Goal: Information Seeking & Learning: Learn about a topic

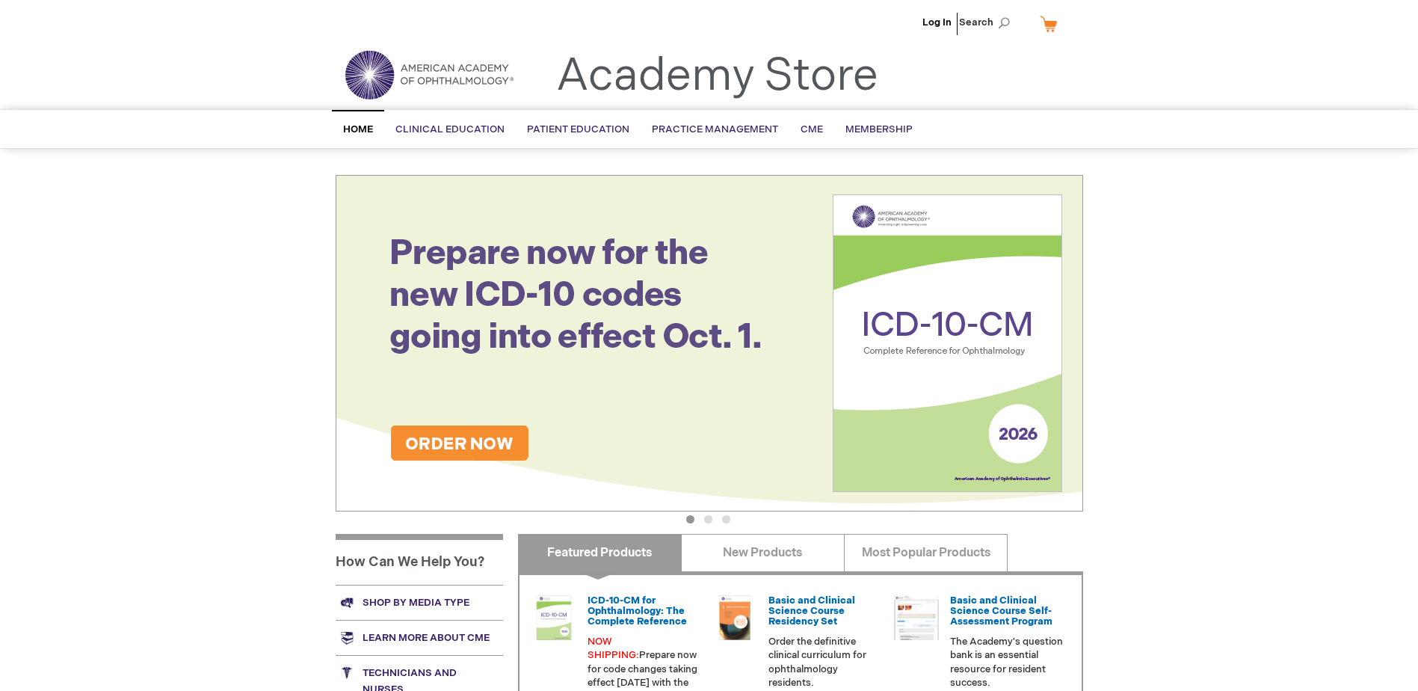
click at [1049, 23] on link "My Cart" at bounding box center [1055, 23] width 36 height 26
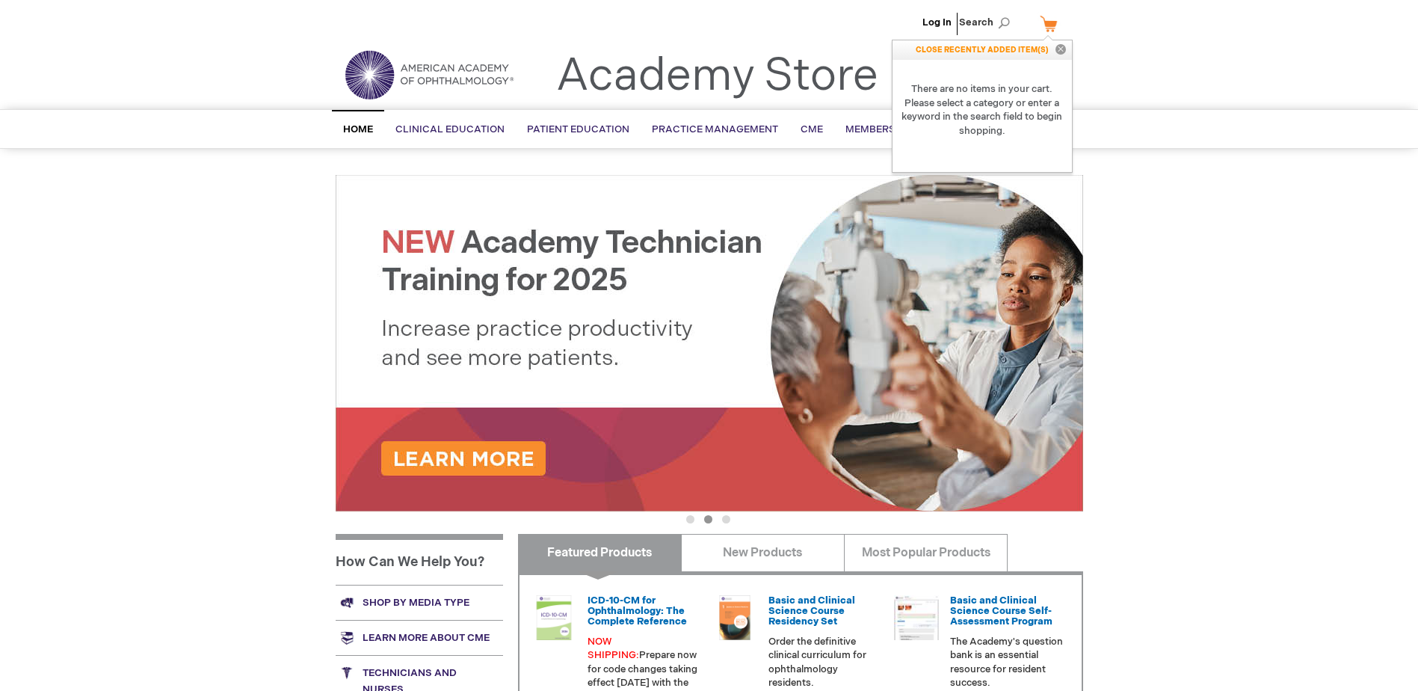
click at [1161, 262] on div "Log In Search My Cart CLOSE RECENTLY ADDED ITEM(S) Close There are no items in …" at bounding box center [709, 526] width 1418 height 1053
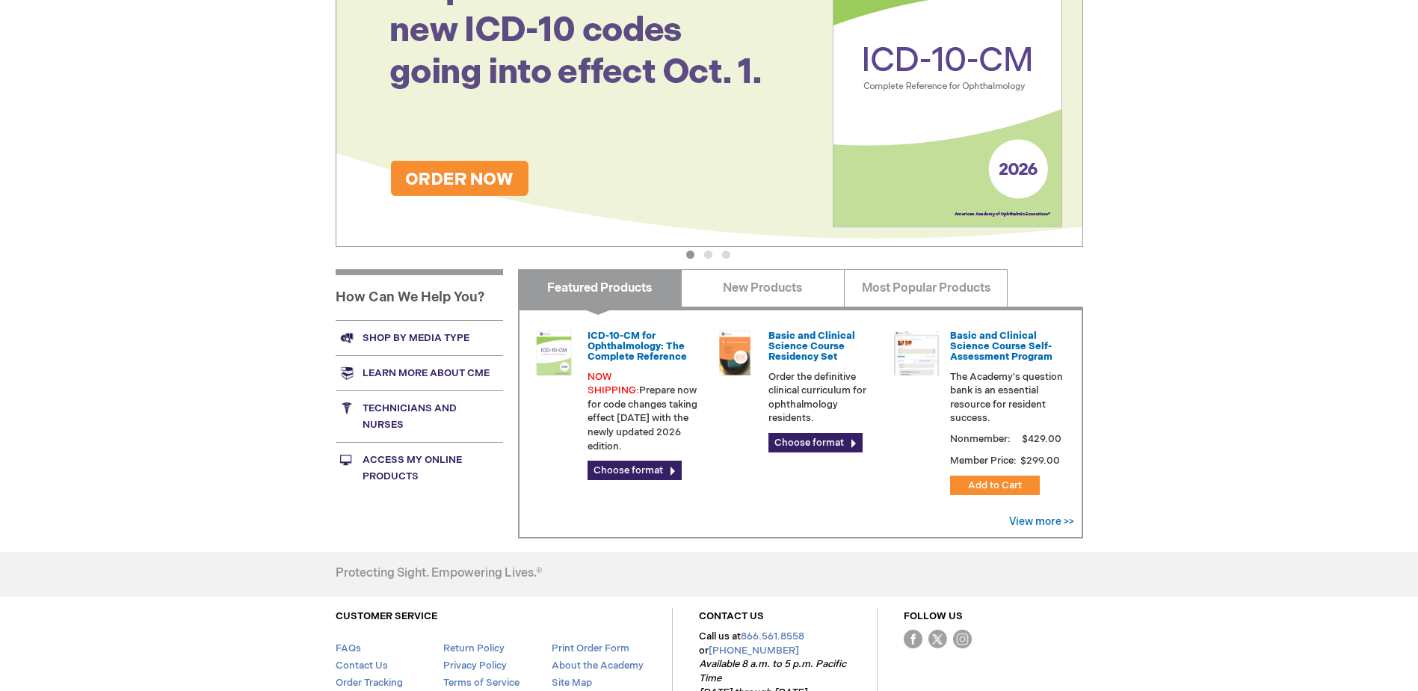
scroll to position [299, 0]
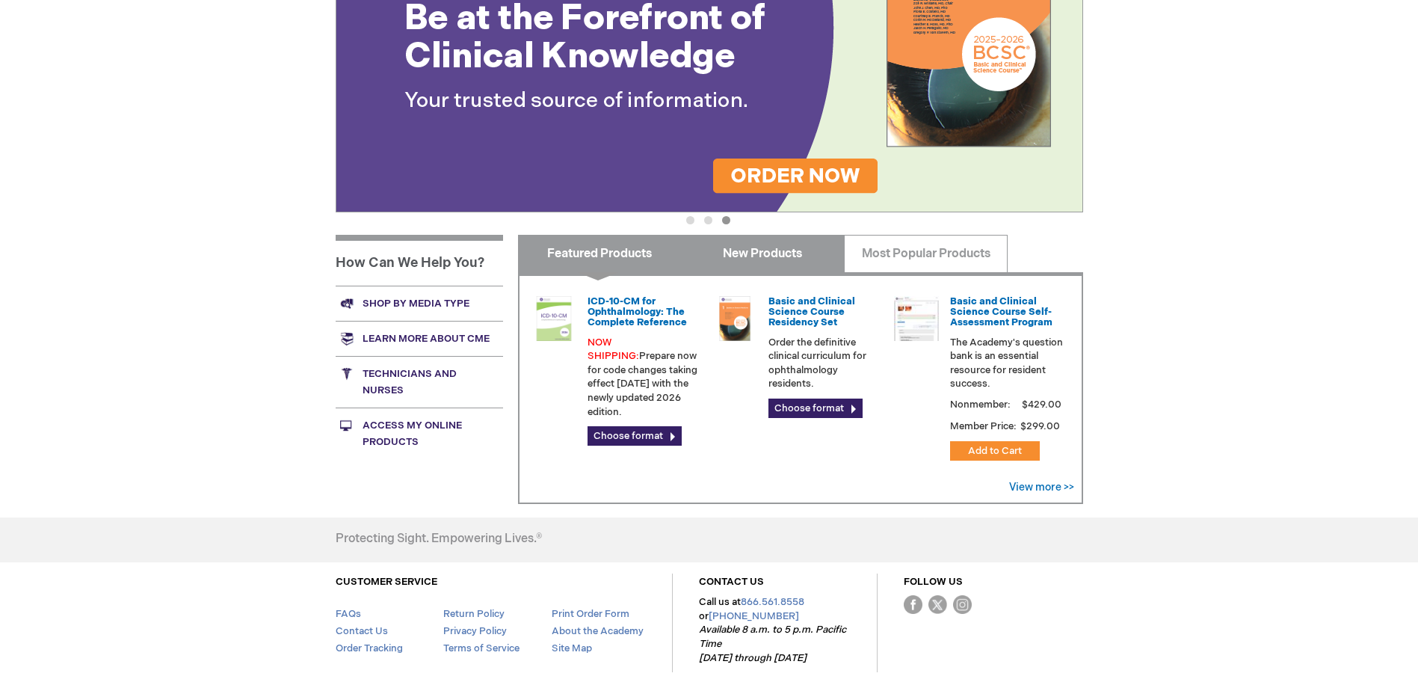
click at [742, 247] on link "New Products" at bounding box center [763, 253] width 164 height 37
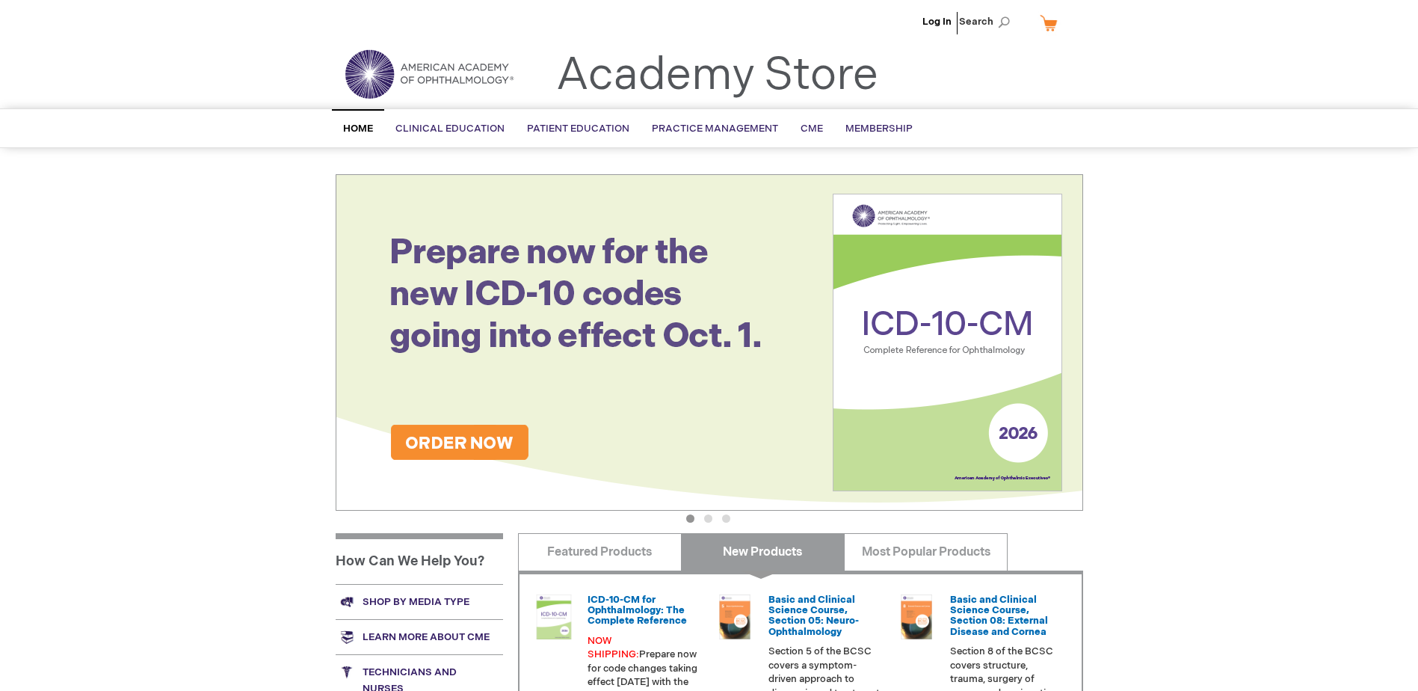
scroll to position [0, 0]
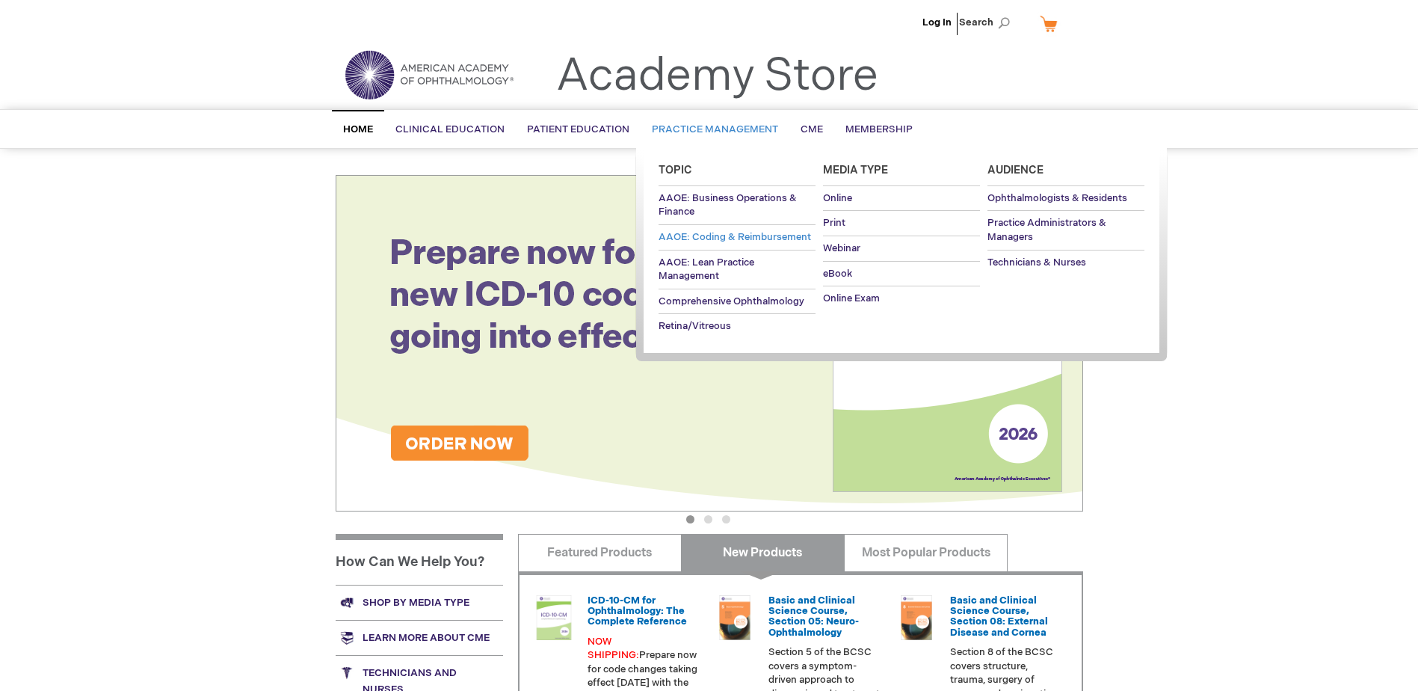
click at [710, 238] on span "AAOE: Coding & Reimbursement" at bounding box center [735, 237] width 152 height 12
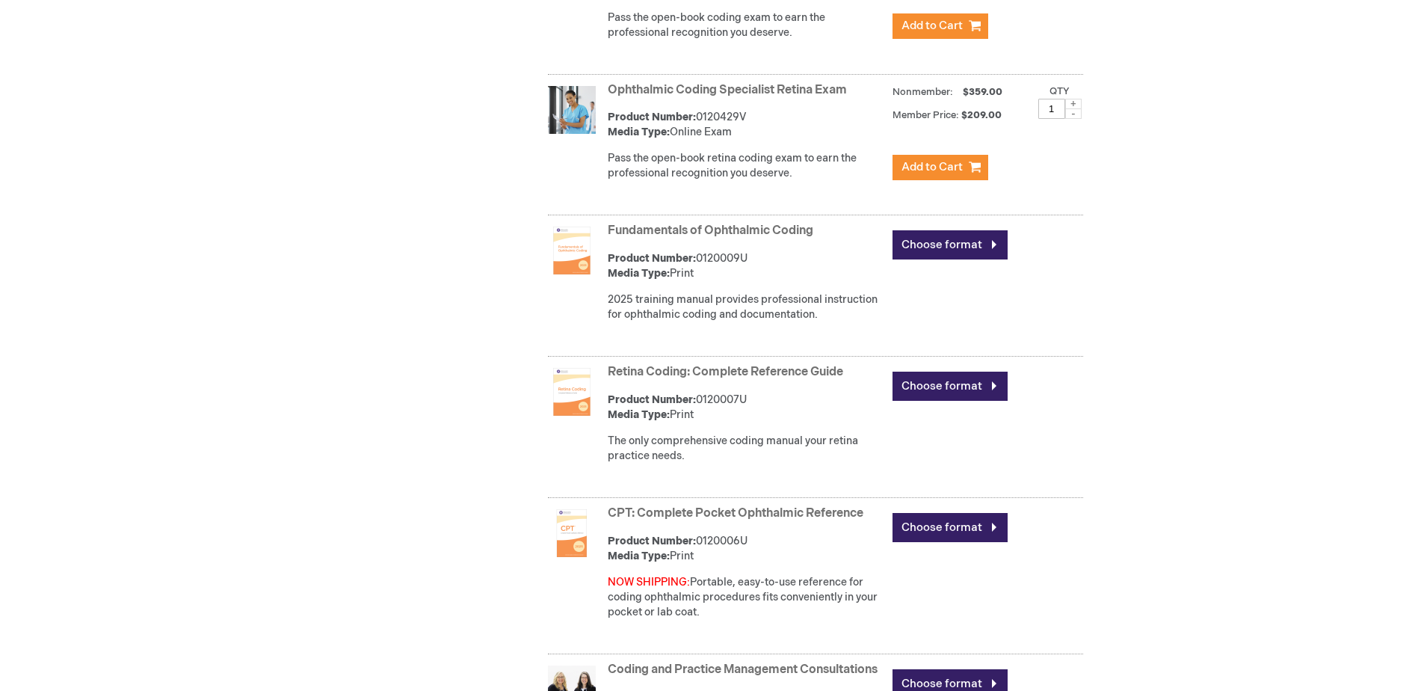
scroll to position [897, 0]
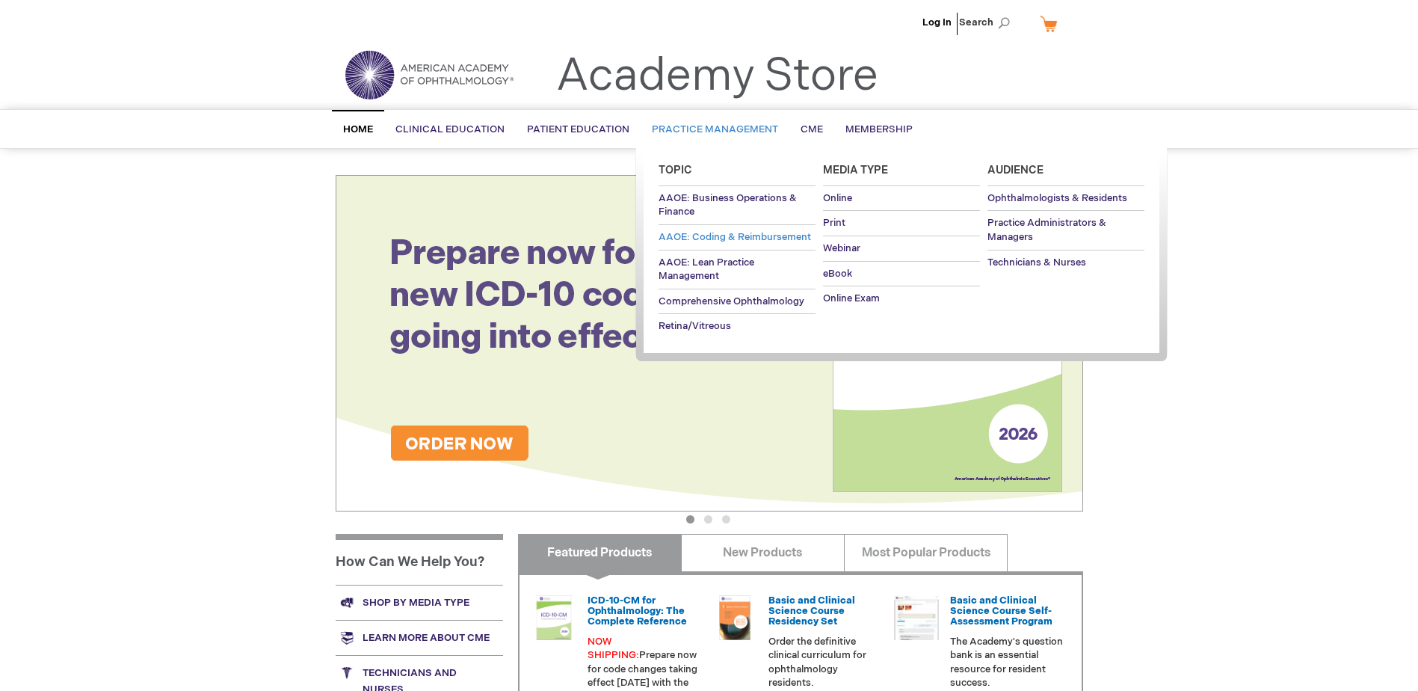
click at [748, 225] on link "AAOE: Coding & Reimbursement" at bounding box center [737, 237] width 157 height 25
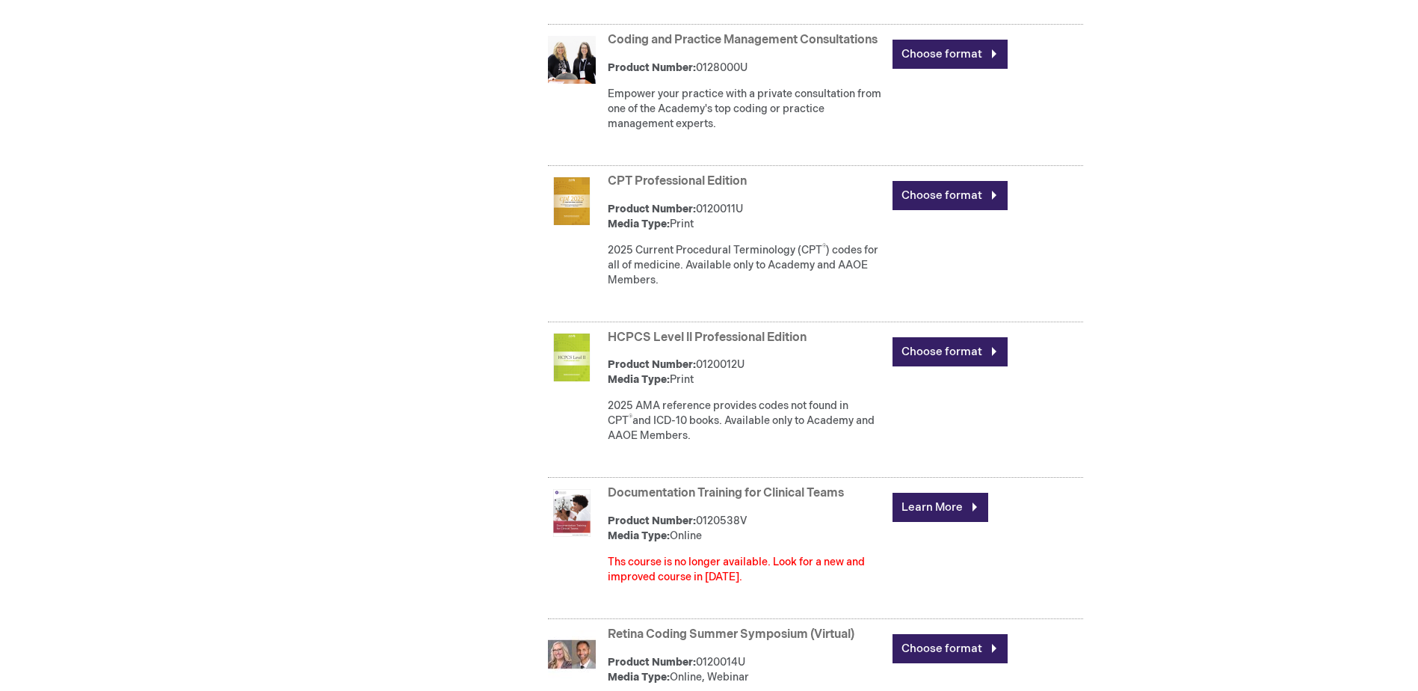
scroll to position [1495, 0]
click at [703, 188] on link "CPT Professional Edition" at bounding box center [677, 180] width 139 height 14
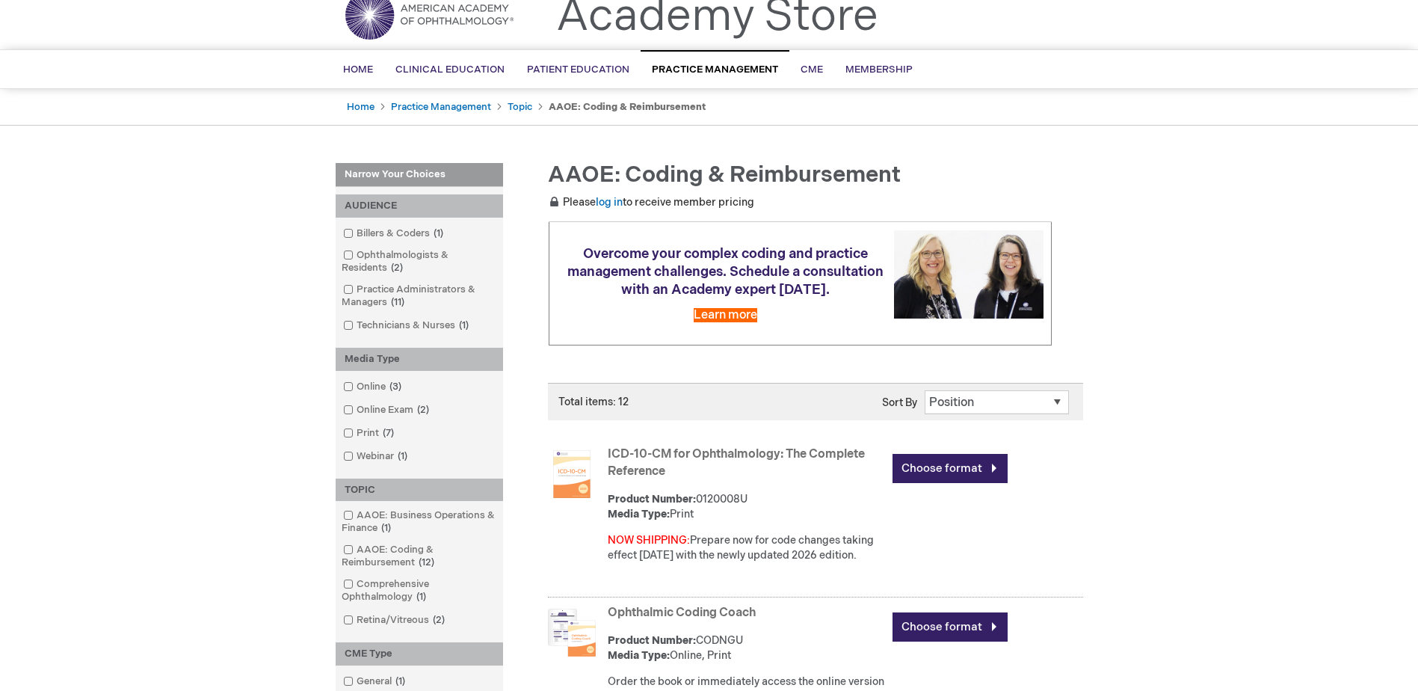
scroll to position [224, 0]
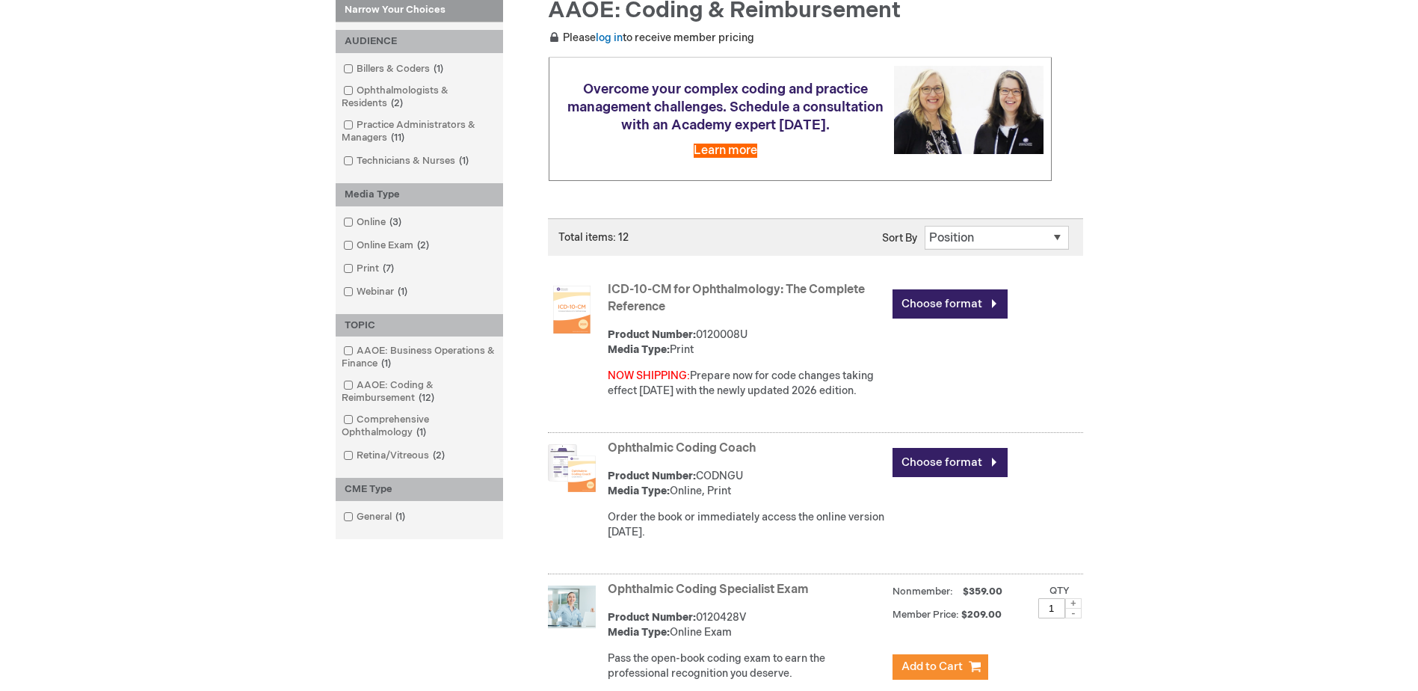
click at [660, 287] on link "ICD-10-CM for Ophthalmology: The Complete Reference" at bounding box center [736, 298] width 257 height 31
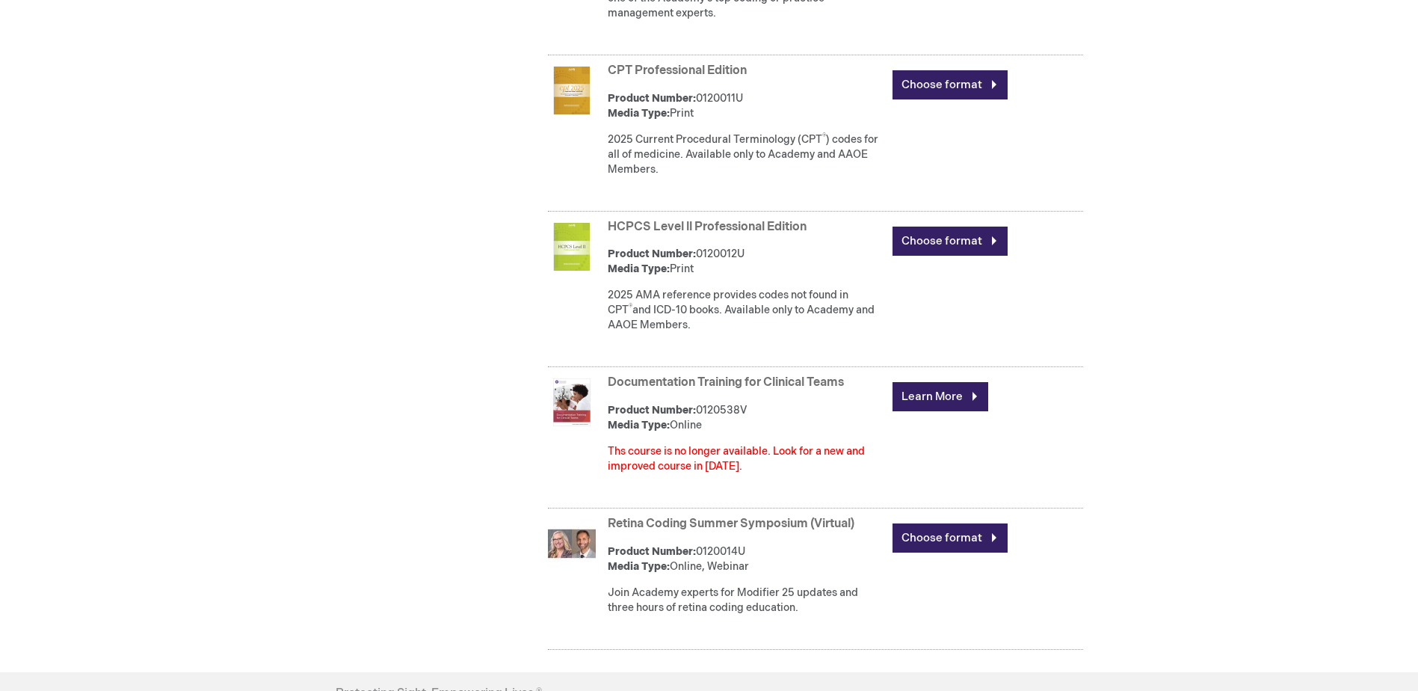
scroll to position [1639, 0]
